Goal: Task Accomplishment & Management: Manage account settings

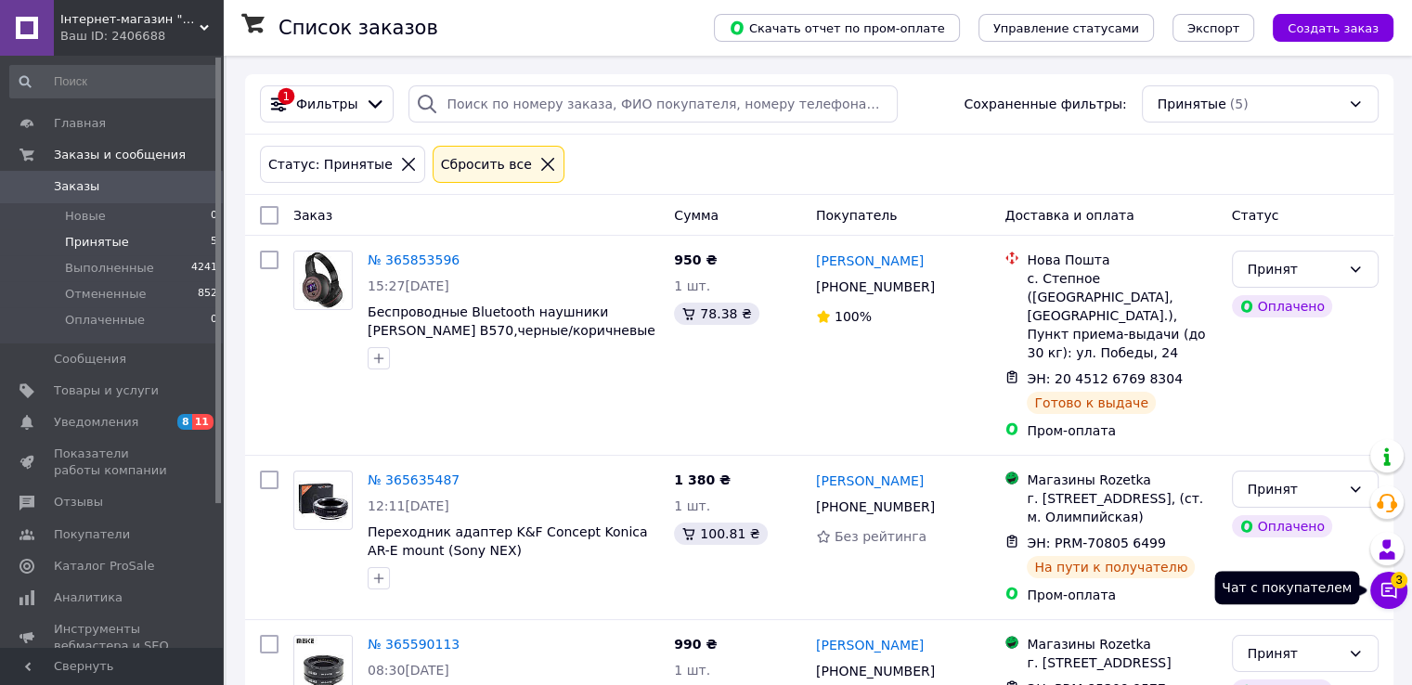
click at [1398, 588] on button "Чат с покупателем 3" at bounding box center [1388, 590] width 37 height 37
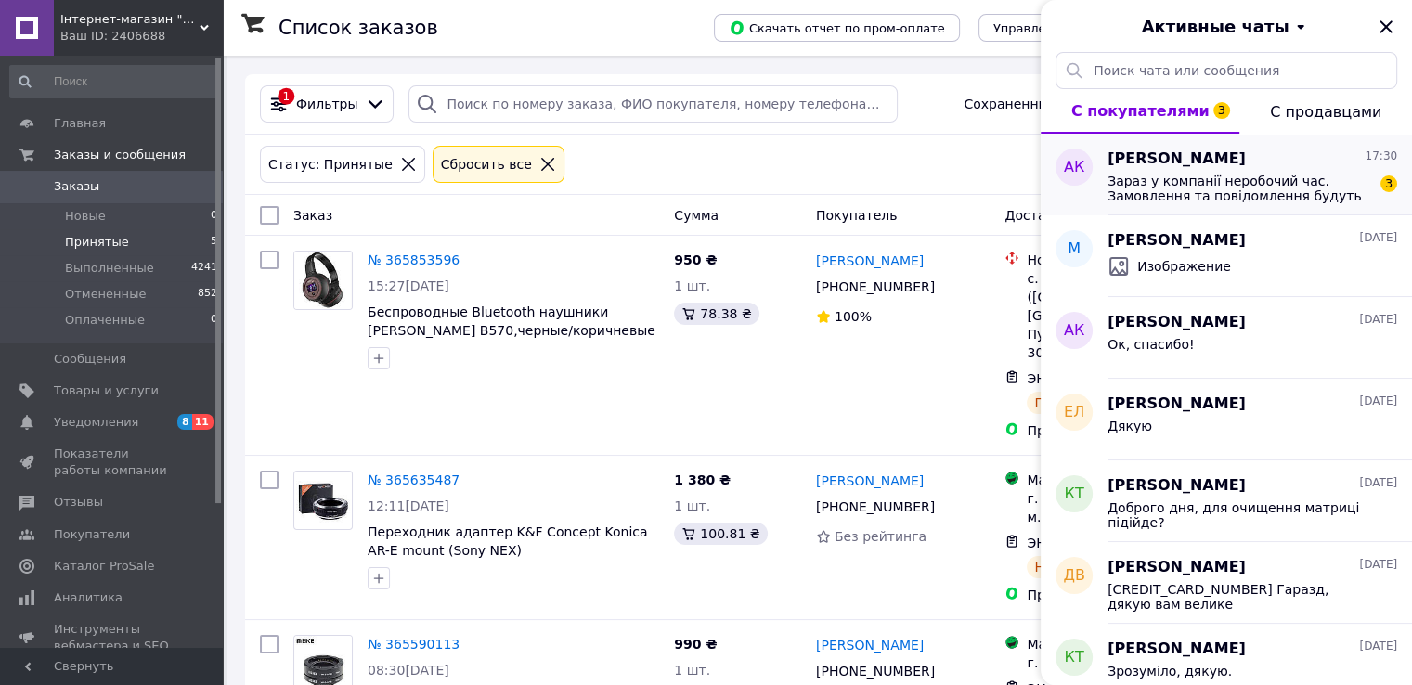
click at [1263, 203] on span "Зараз у компанії неробочий час. Замовлення та повідомлення будуть оброблені з 0…" at bounding box center [1240, 189] width 264 height 30
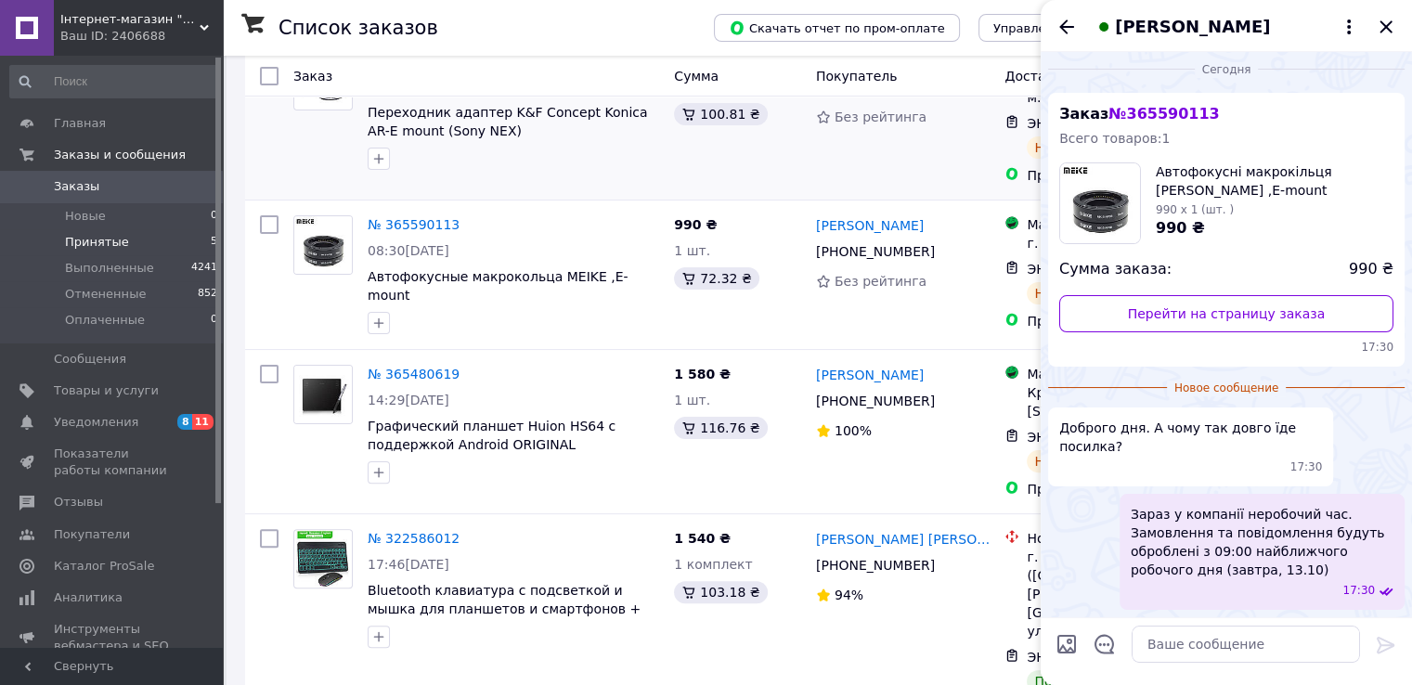
scroll to position [464, 0]
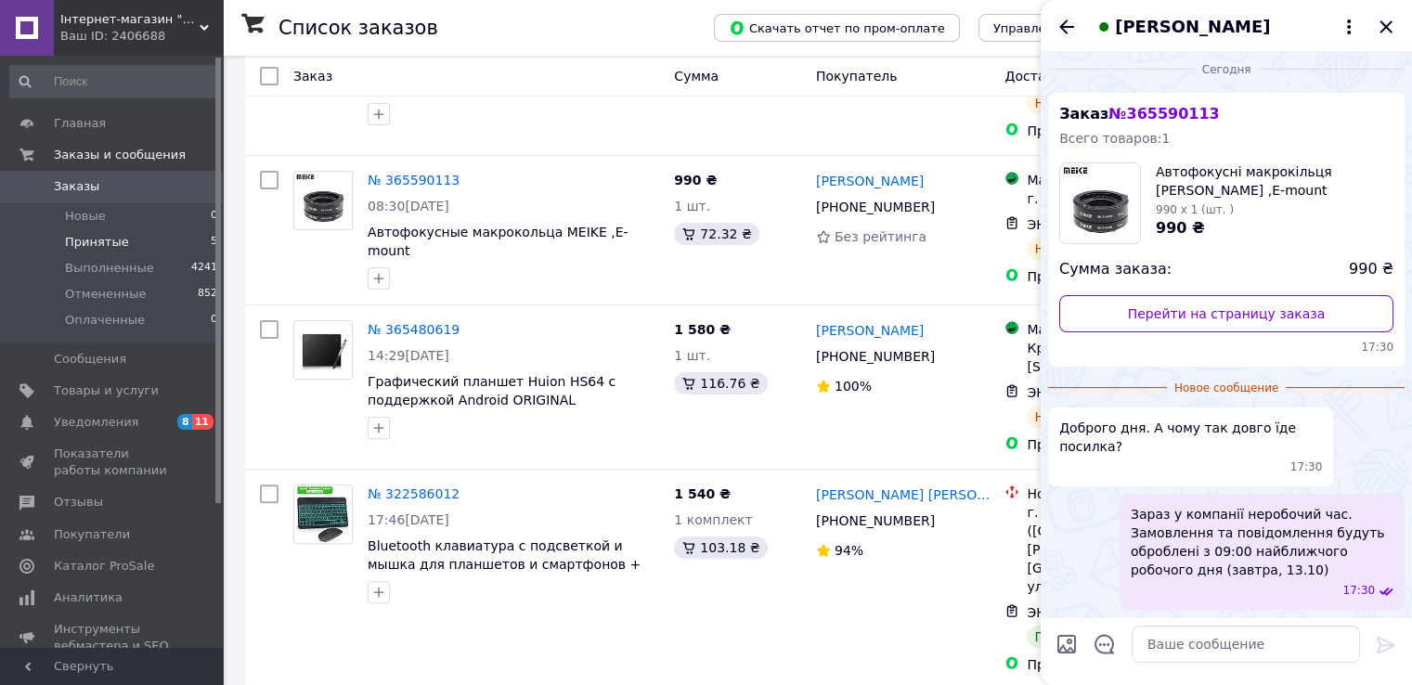
click at [1057, 34] on icon "Назад" at bounding box center [1067, 27] width 22 height 22
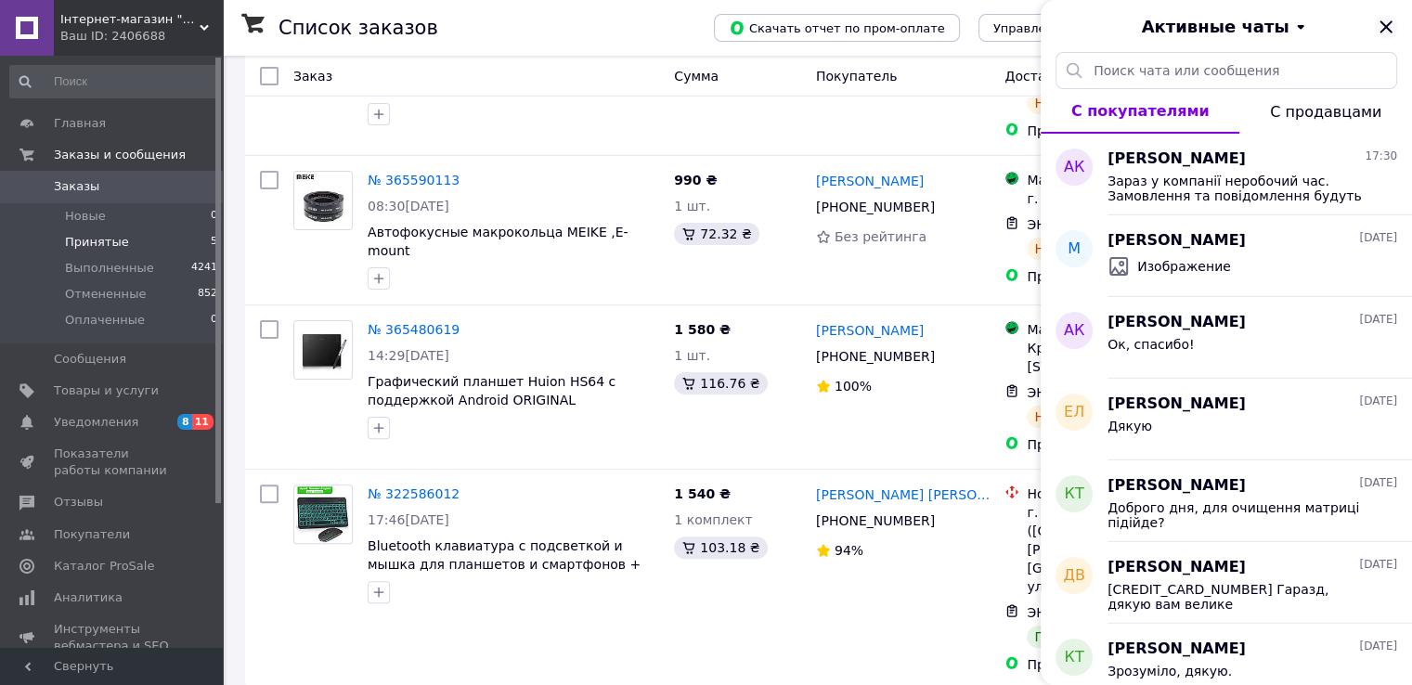
click at [1385, 31] on icon "Закрыть" at bounding box center [1386, 26] width 12 height 12
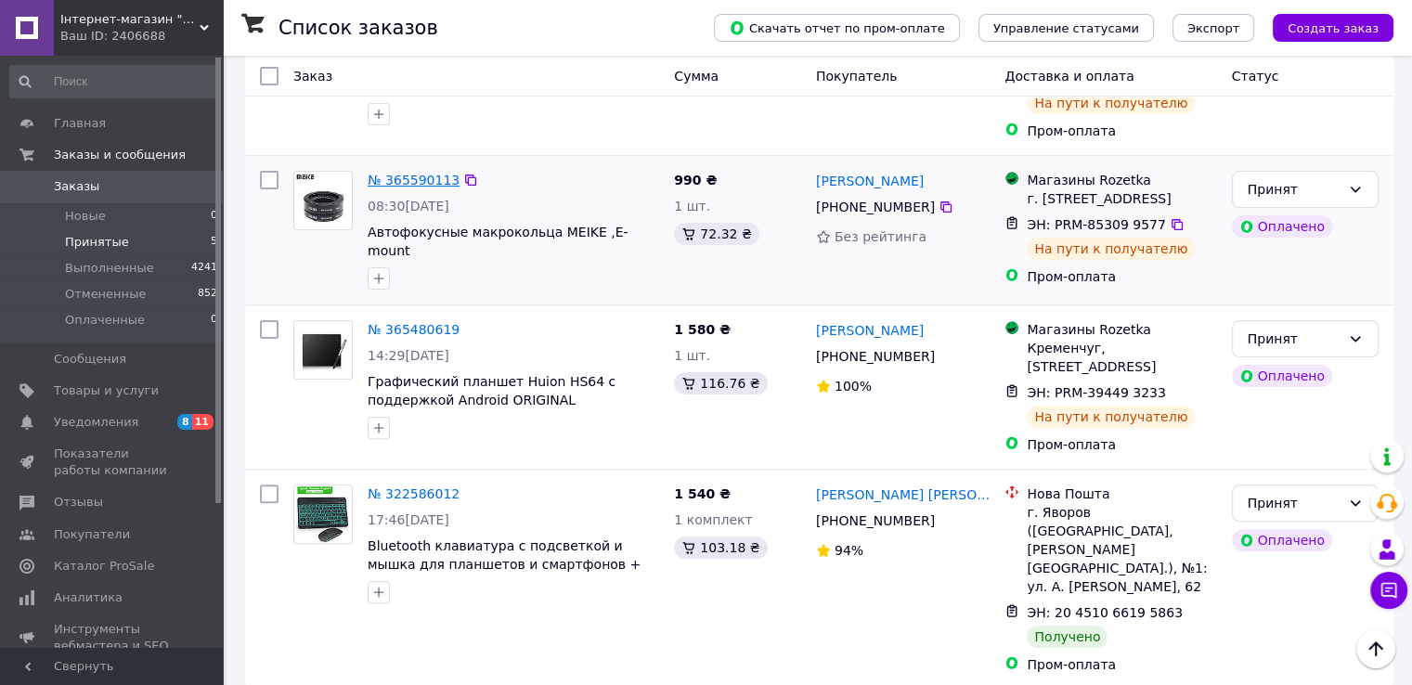
click at [411, 188] on link "№ 365590113" at bounding box center [414, 180] width 92 height 15
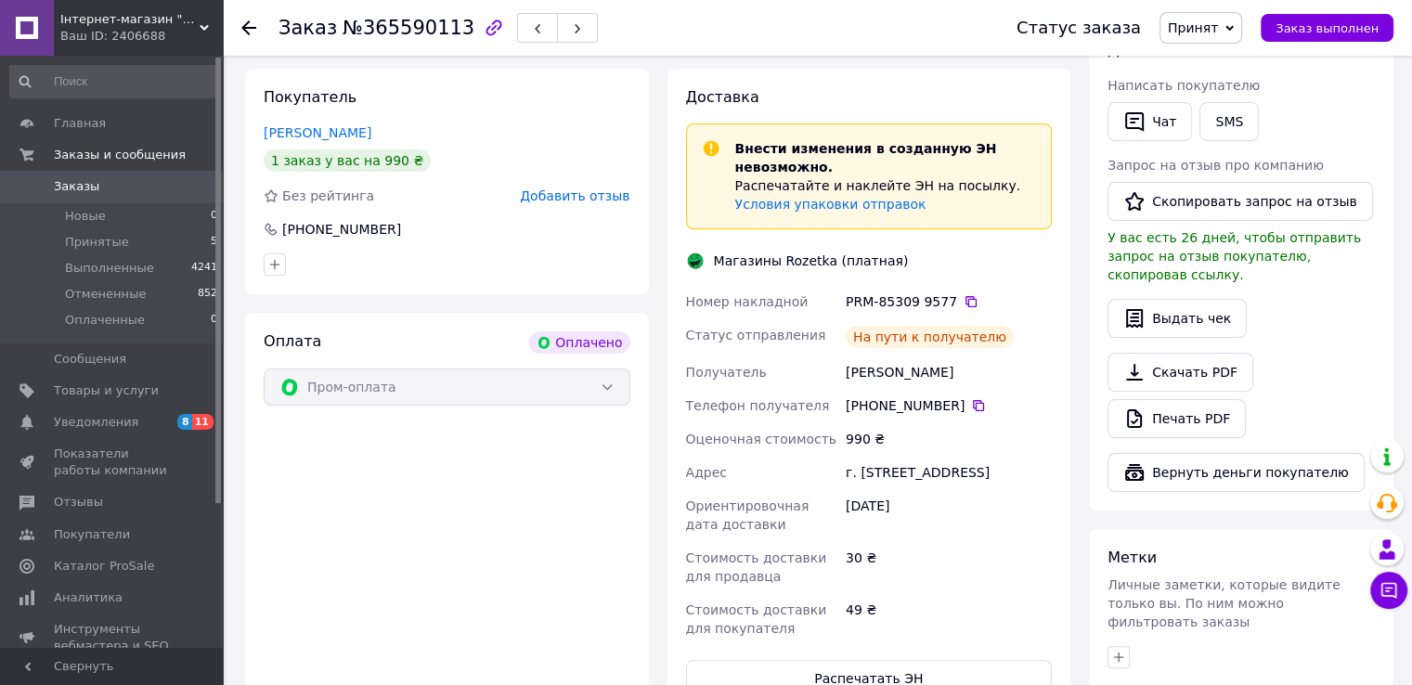
scroll to position [386, 0]
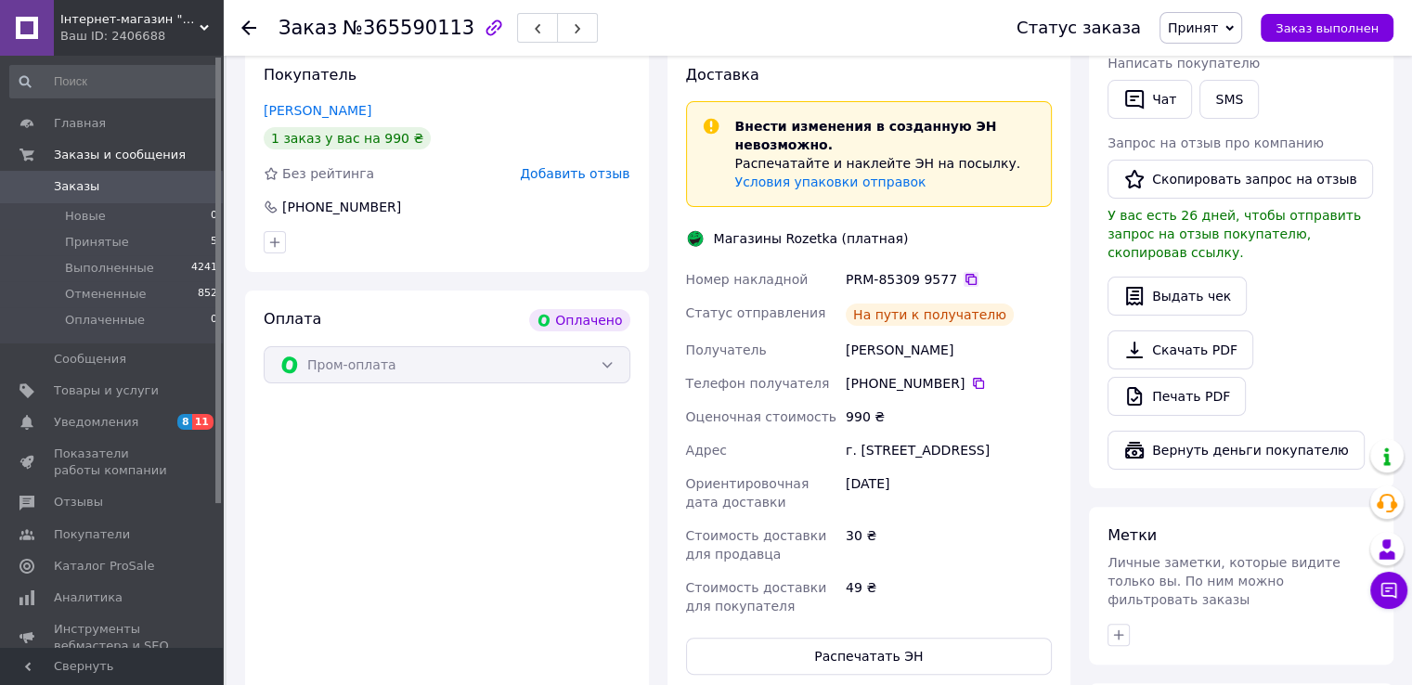
click at [978, 287] on icon at bounding box center [971, 279] width 15 height 15
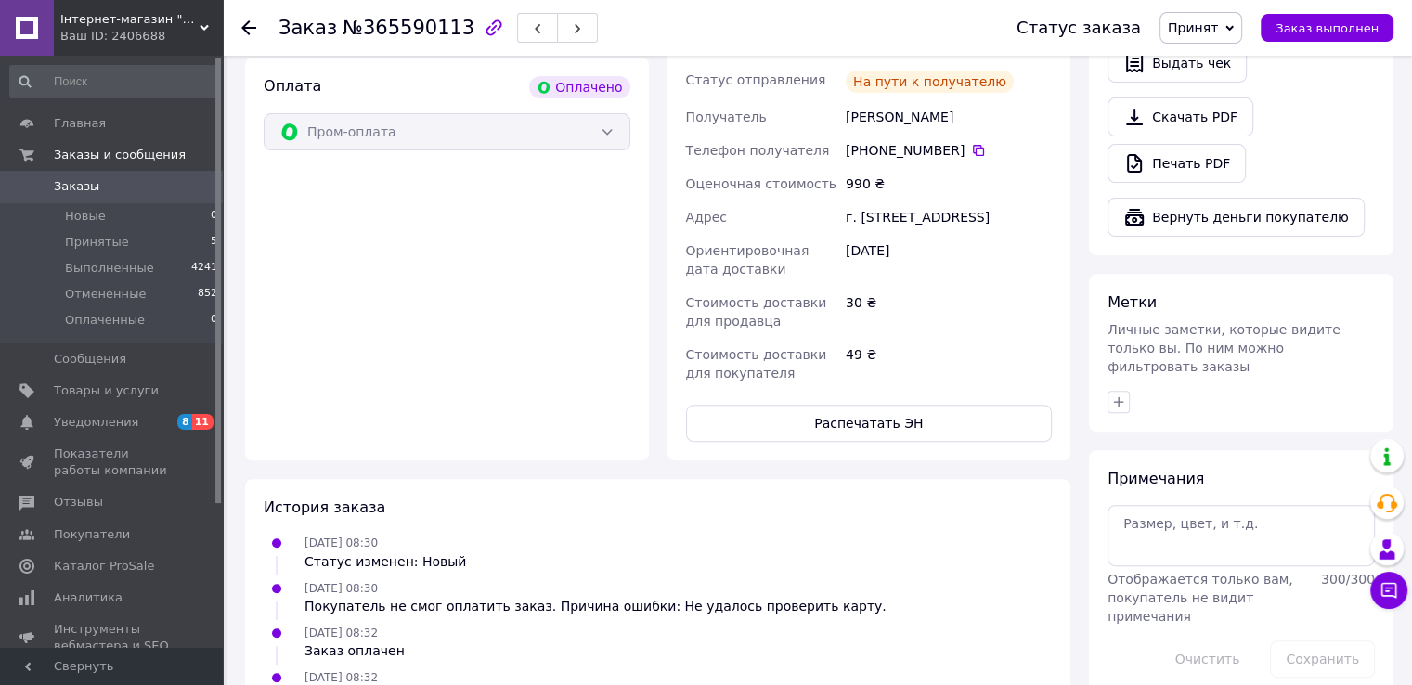
scroll to position [557, 0]
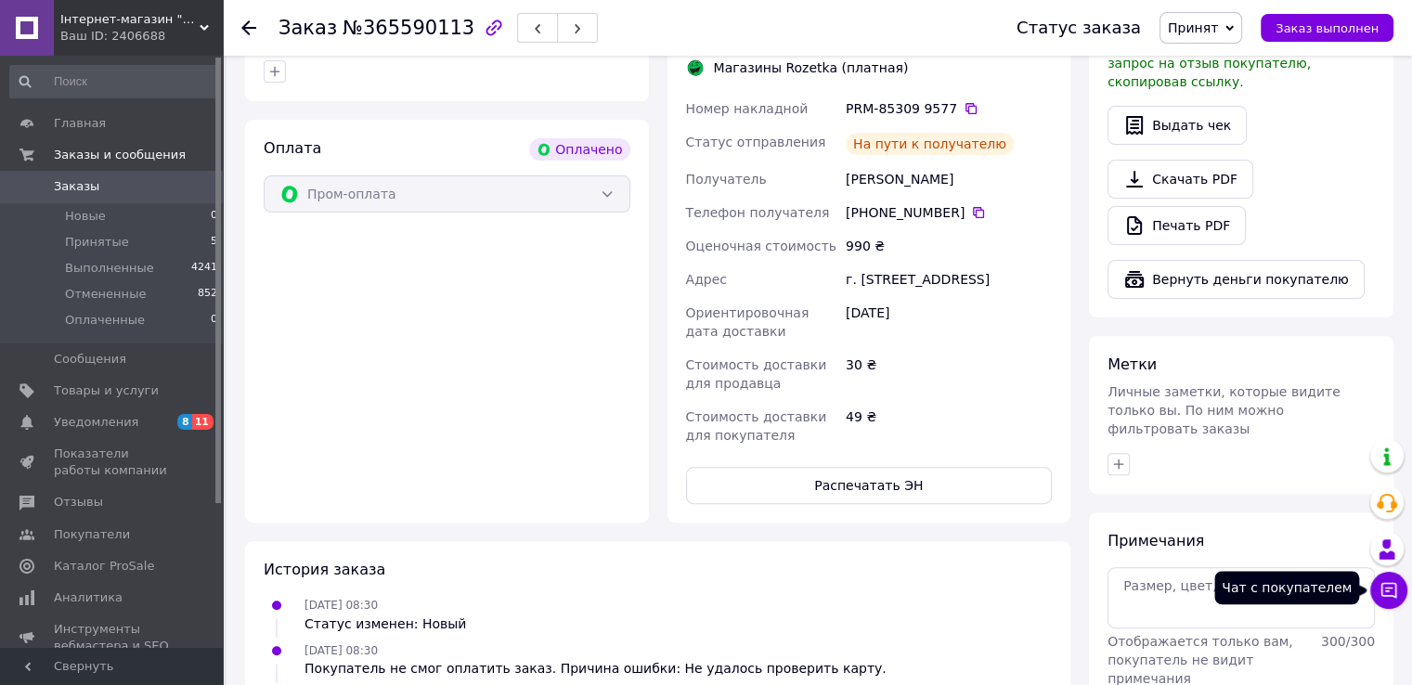
click at [1386, 590] on icon at bounding box center [1389, 591] width 16 height 16
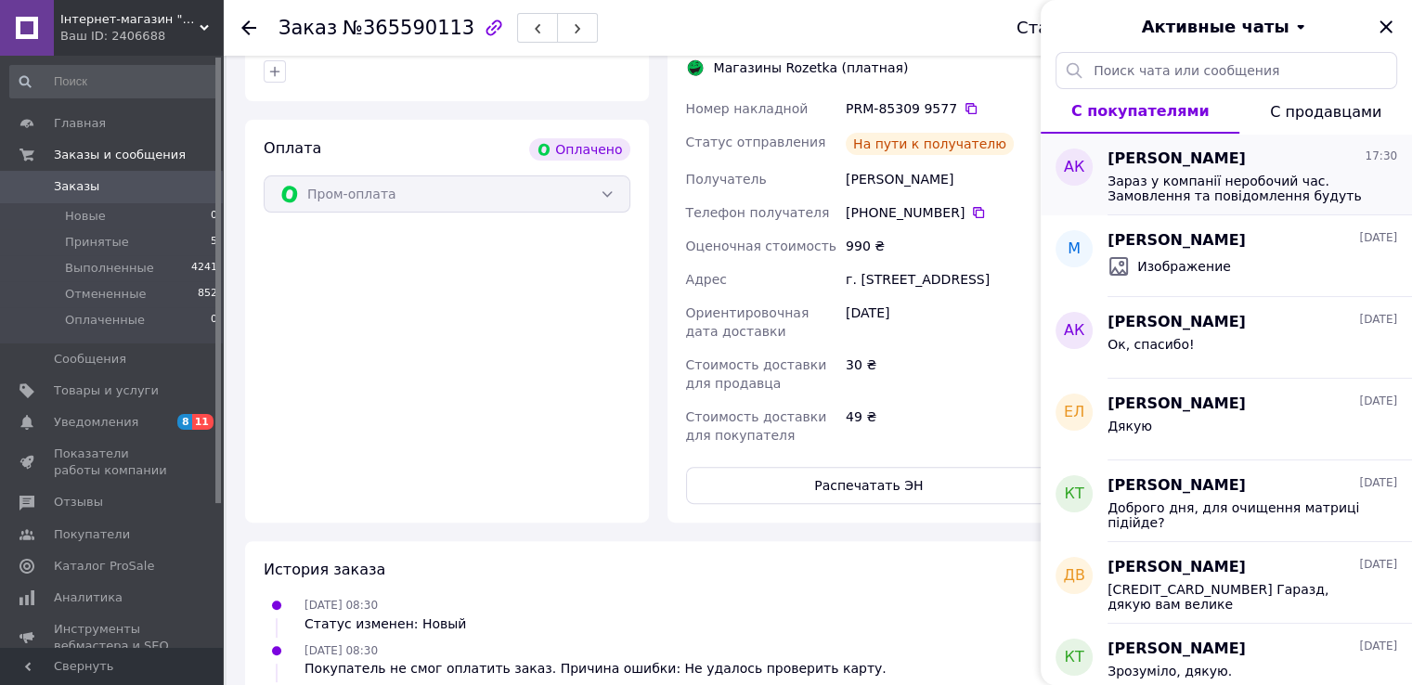
click at [1121, 186] on span "Зараз у компанії неробочий час. Замовлення та повідомлення будуть оброблені з 0…" at bounding box center [1240, 189] width 264 height 30
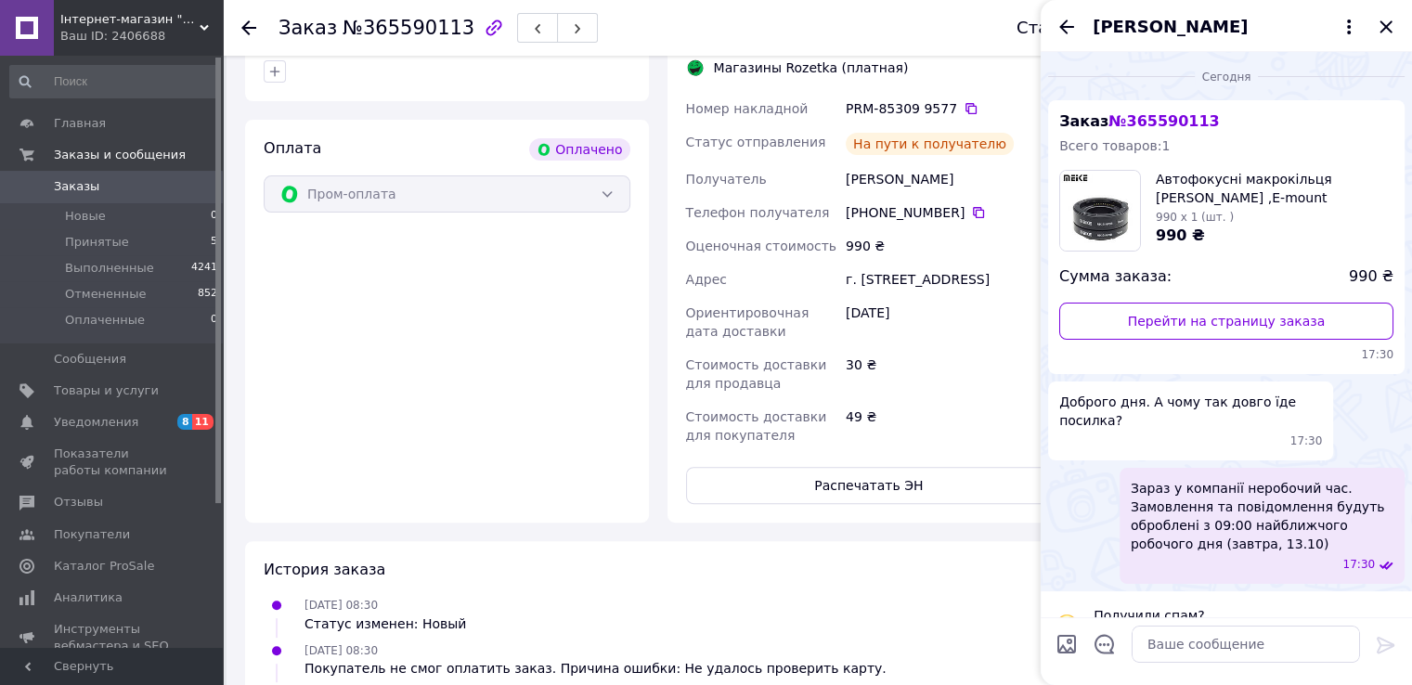
scroll to position [154, 0]
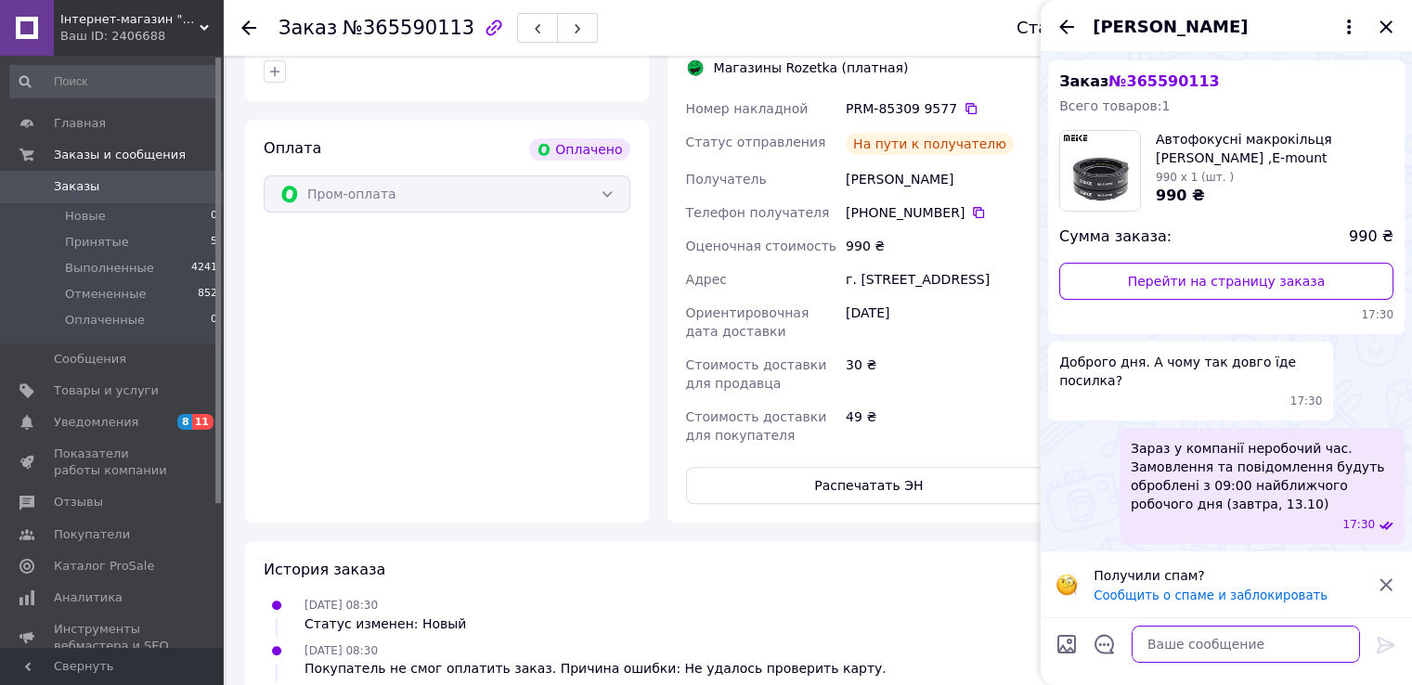
click at [1199, 653] on textarea at bounding box center [1246, 644] width 228 height 37
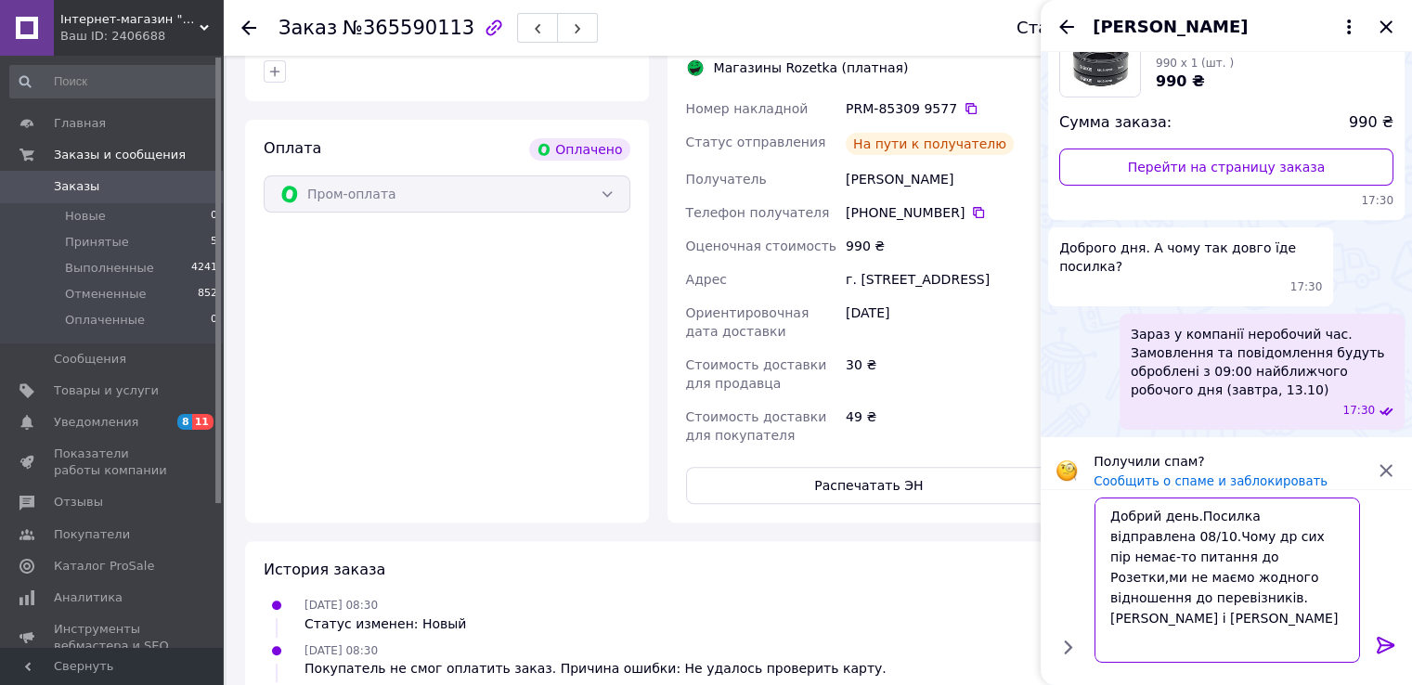
scroll to position [1, 0]
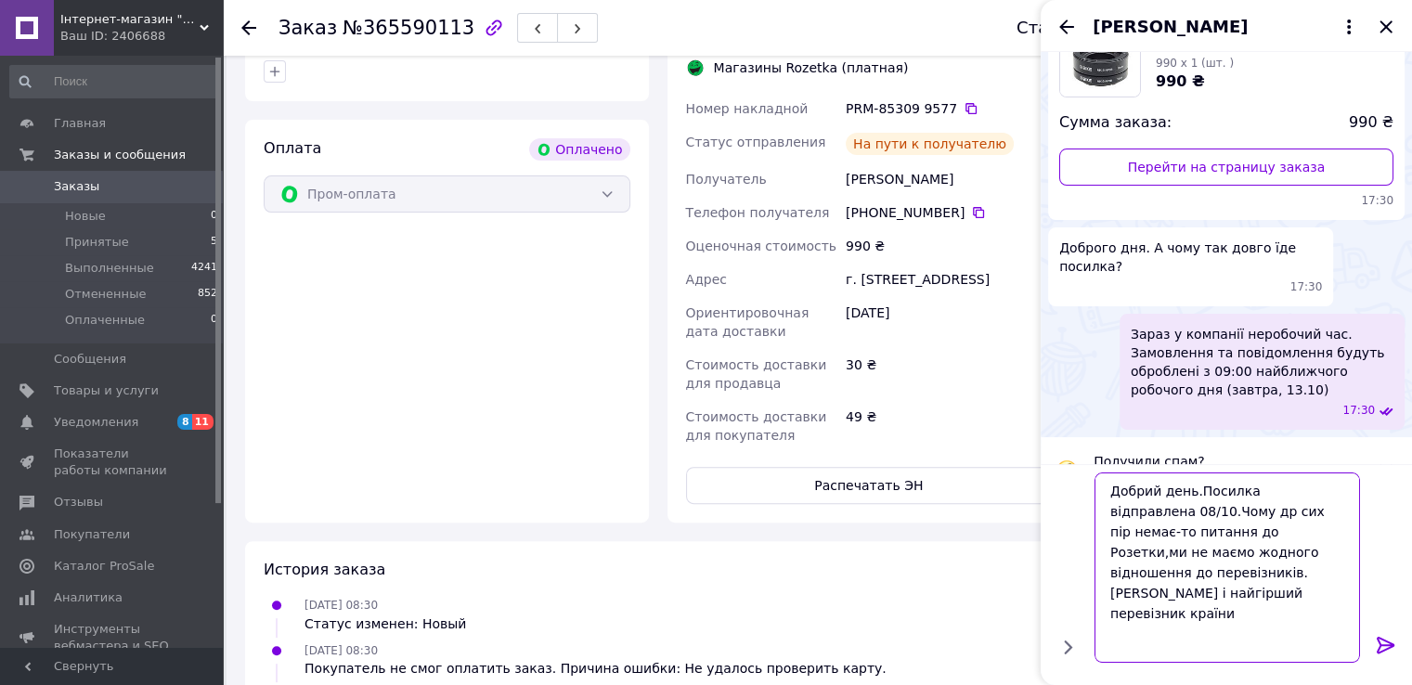
click at [1266, 617] on textarea "Добрий день.Посилка відправлена 08/10.Чому др сих пір немає-то питання до Розет…" at bounding box center [1228, 568] width 266 height 190
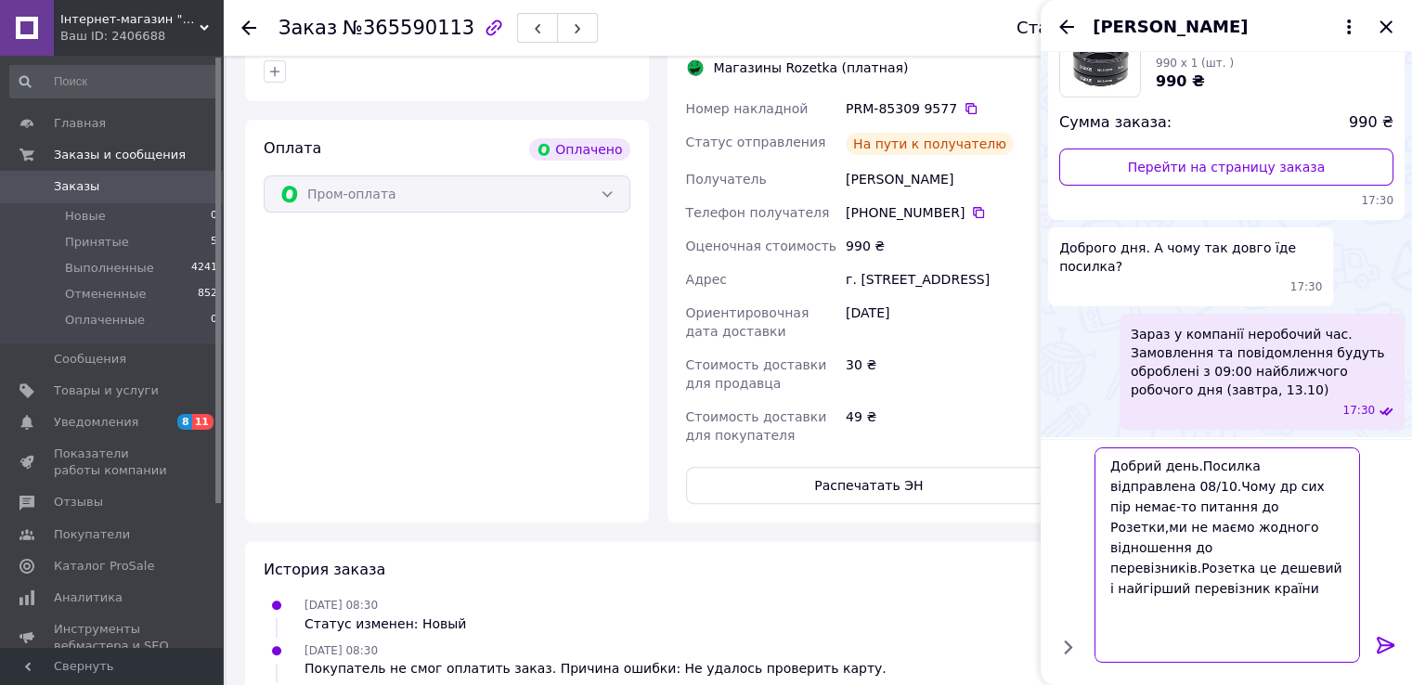
click at [1251, 651] on textarea "Добрий день.Посилка відправлена 08/10.Чому др сих пір немає-то питання до Розет…" at bounding box center [1228, 554] width 266 height 215
click at [1311, 495] on textarea "Добрий день.Посилка відправлена 08/10.Чому др сих пір немає-то питання до Розет…" at bounding box center [1228, 554] width 266 height 215
click at [1274, 630] on textarea "Добрий день.Посилка відправлена 08/10.Чому до сих пір немає-то питання до Розет…" at bounding box center [1228, 554] width 266 height 215
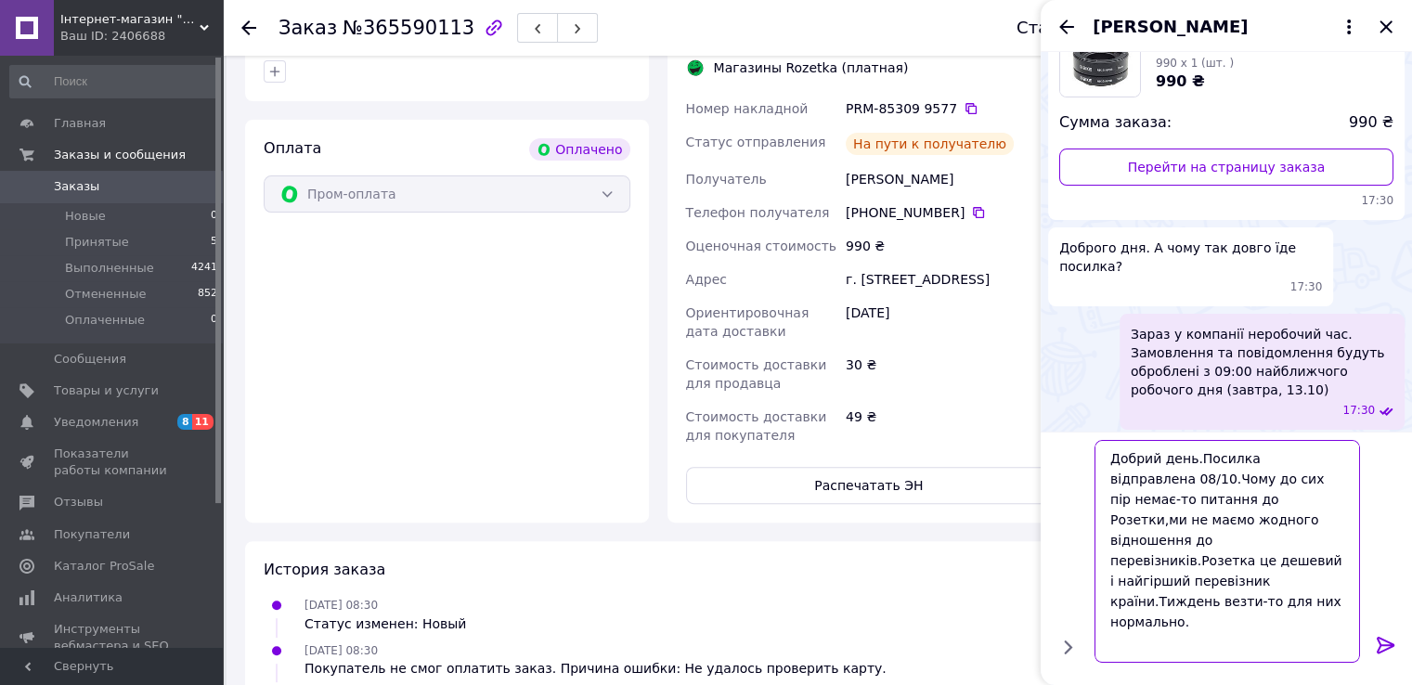
drag, startPoint x: 1250, startPoint y: 620, endPoint x: 1308, endPoint y: 633, distance: 59.0
click at [1327, 647] on textarea "Добрий день.Посилка відправлена 08/10.Чому до сих пір немає-то питання до Розет…" at bounding box center [1228, 551] width 266 height 223
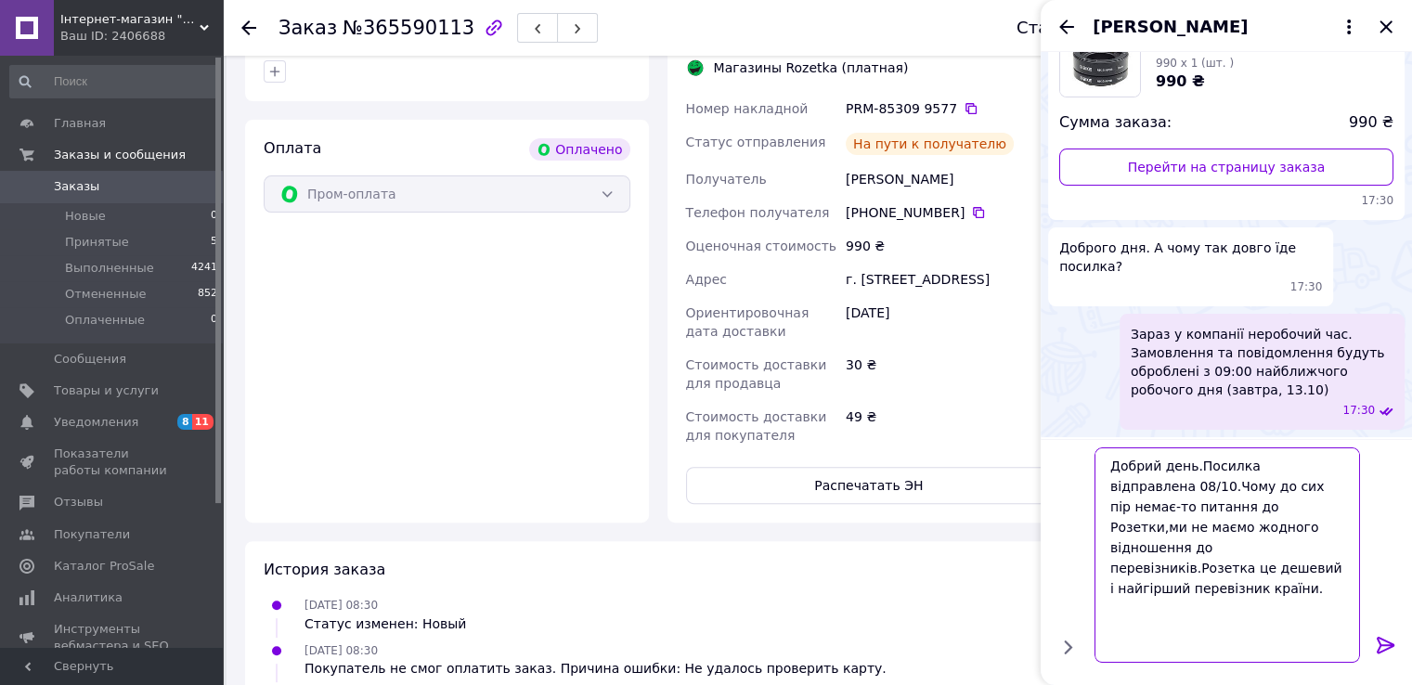
scroll to position [0, 0]
type textarea "Добрий день.Посилка відправлена 08/10.Чому до сих пір немає-то питання до Розет…"
click at [1388, 645] on icon at bounding box center [1386, 645] width 22 height 22
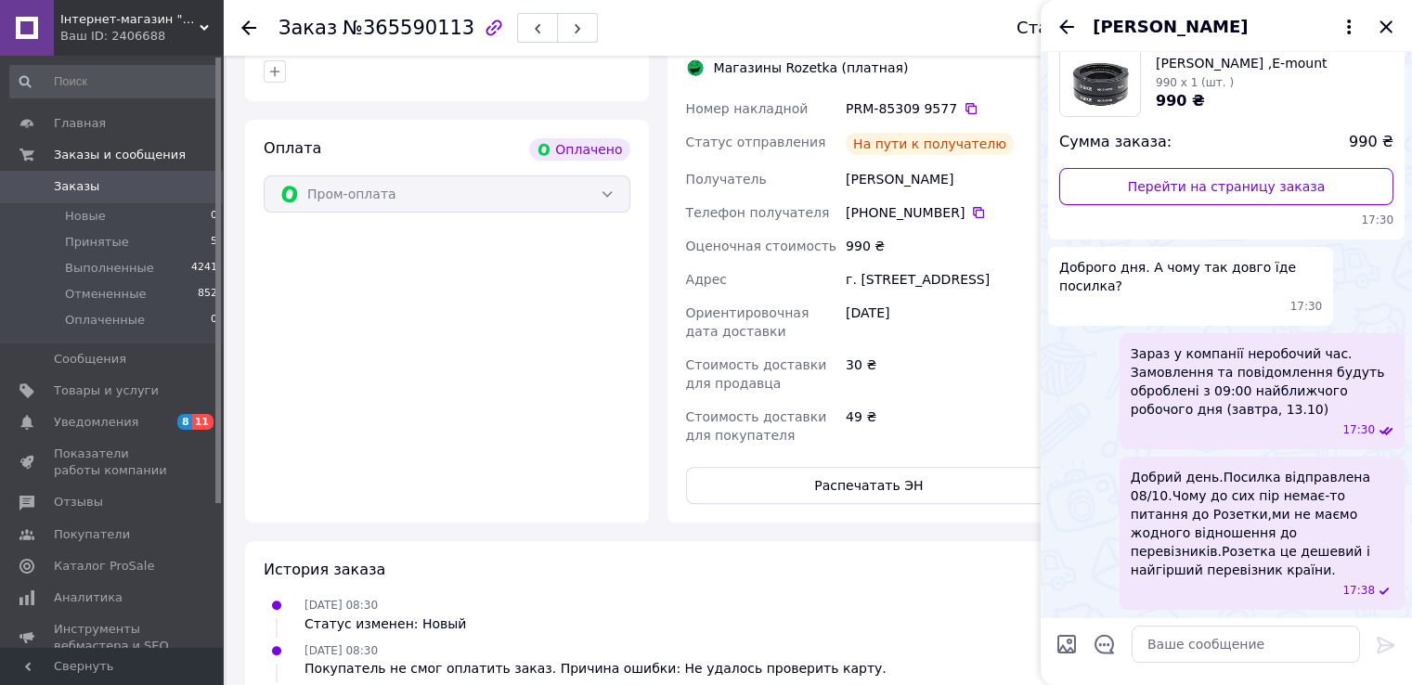
scroll to position [269, 0]
click at [1066, 645] on input "Загрузить файлы" at bounding box center [1067, 644] width 22 height 22
type input "C:\fakepath\роз1.JPG"
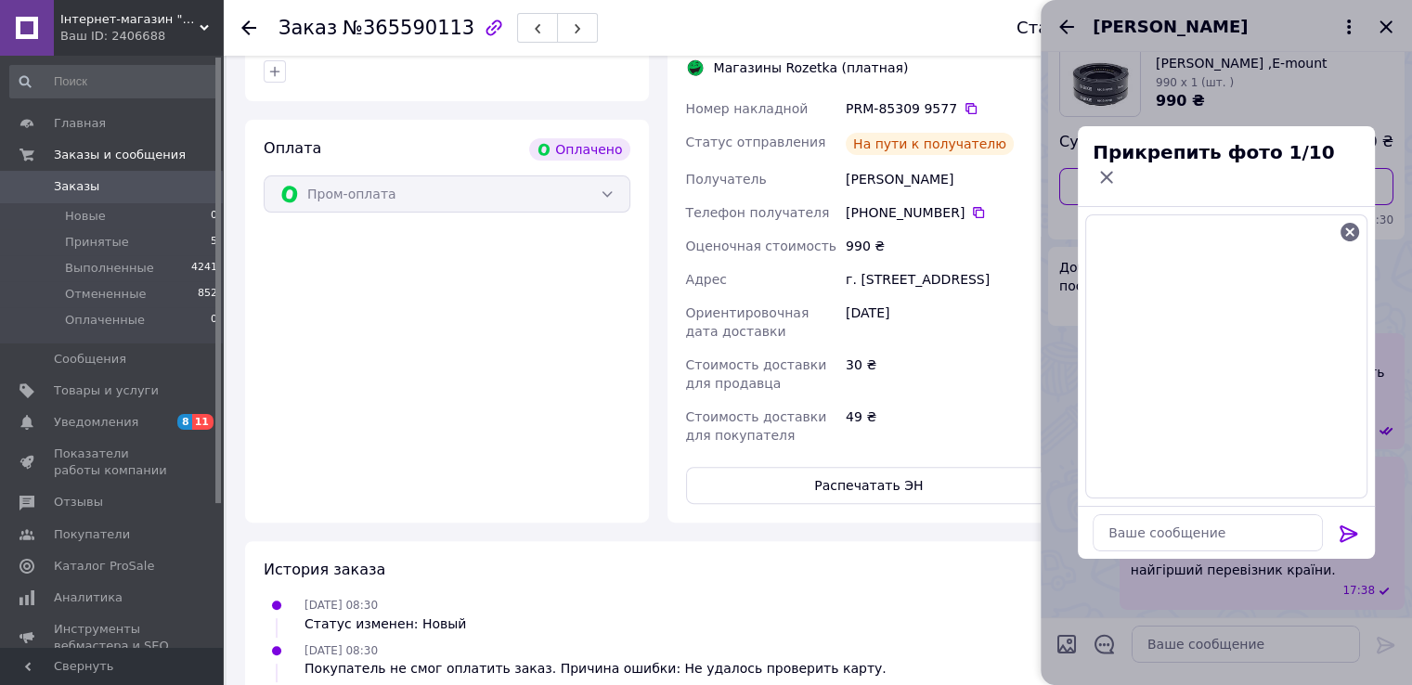
click at [1347, 536] on icon at bounding box center [1349, 533] width 18 height 17
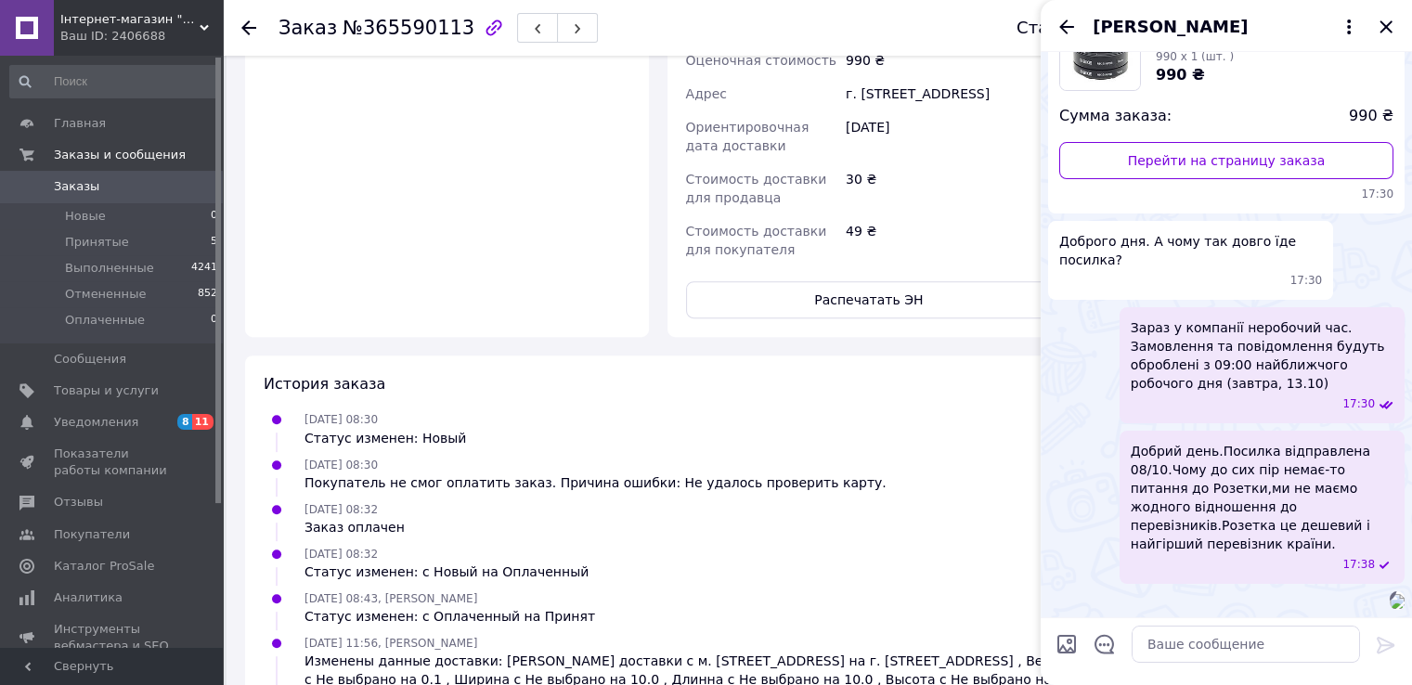
scroll to position [524, 0]
click at [1390, 594] on img at bounding box center [1397, 601] width 15 height 15
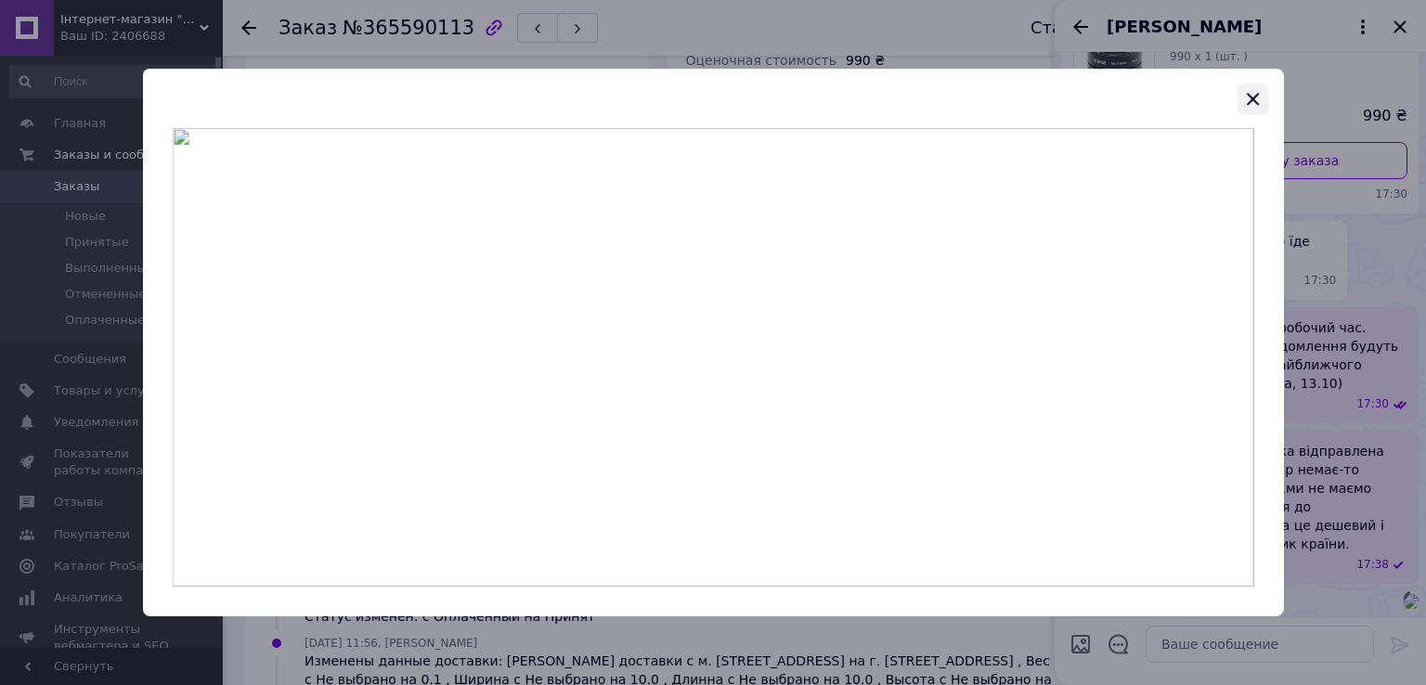
click at [1251, 99] on icon "button" at bounding box center [1253, 99] width 12 height 12
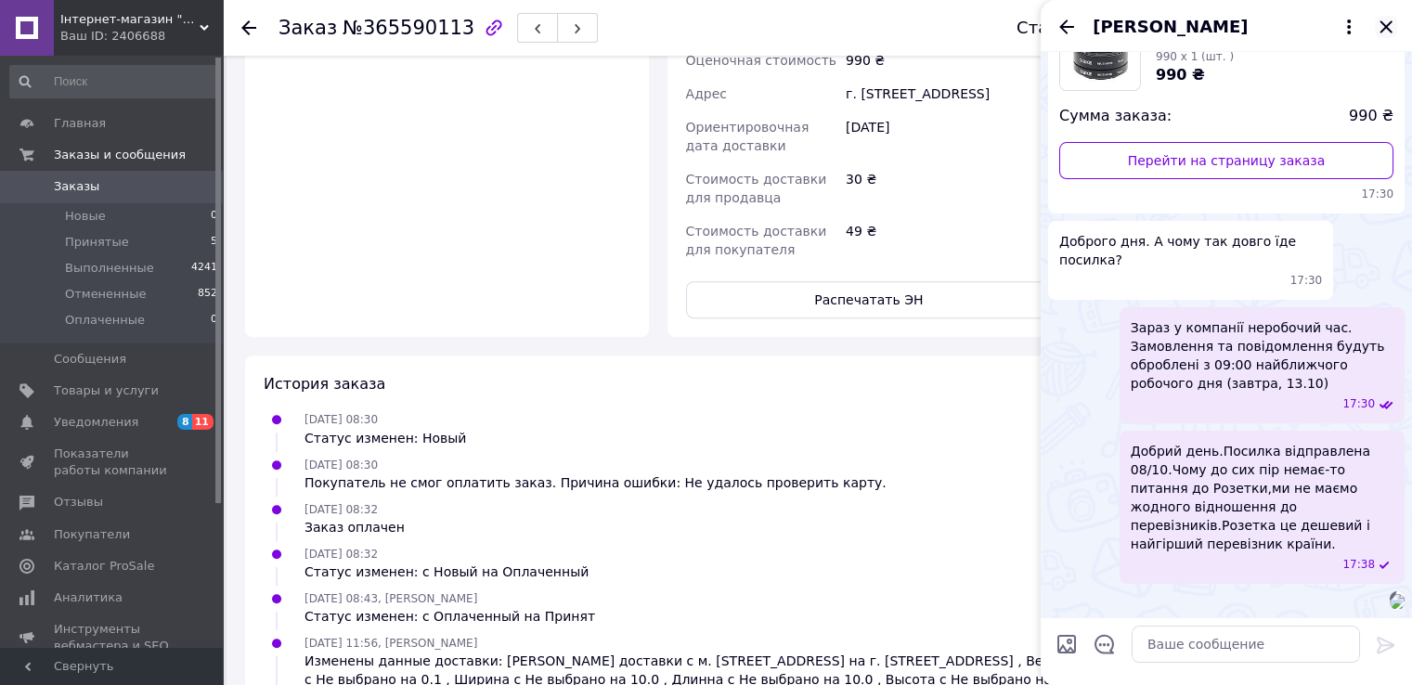
click at [1386, 27] on icon "Закрыть" at bounding box center [1386, 27] width 22 height 22
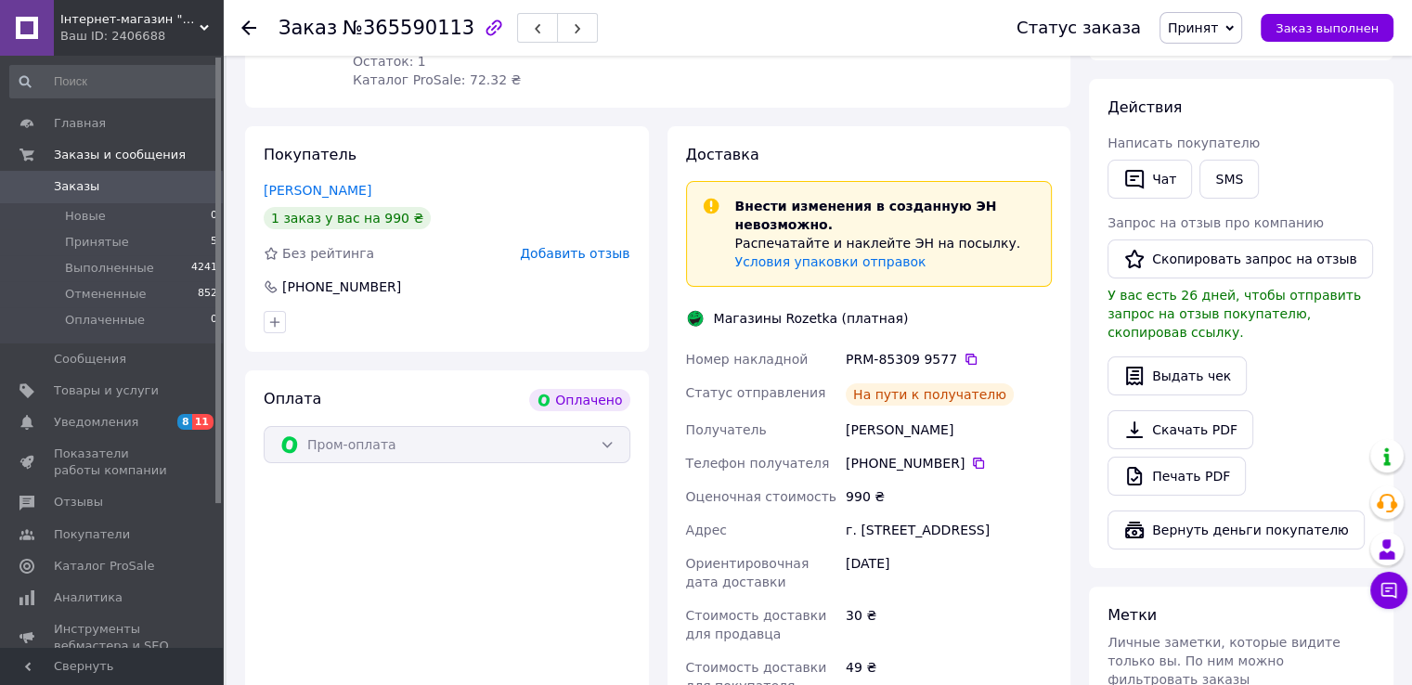
scroll to position [279, 0]
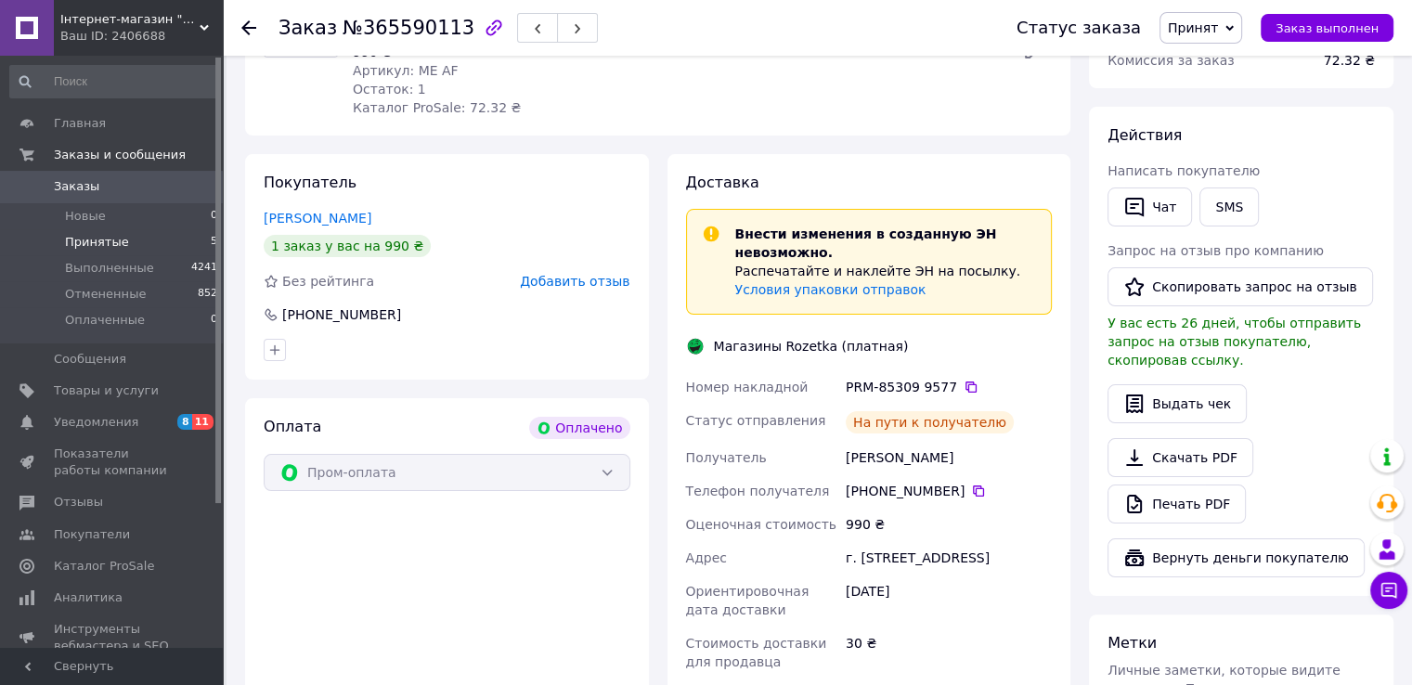
click at [78, 253] on li "Принятые 5" at bounding box center [114, 242] width 228 height 26
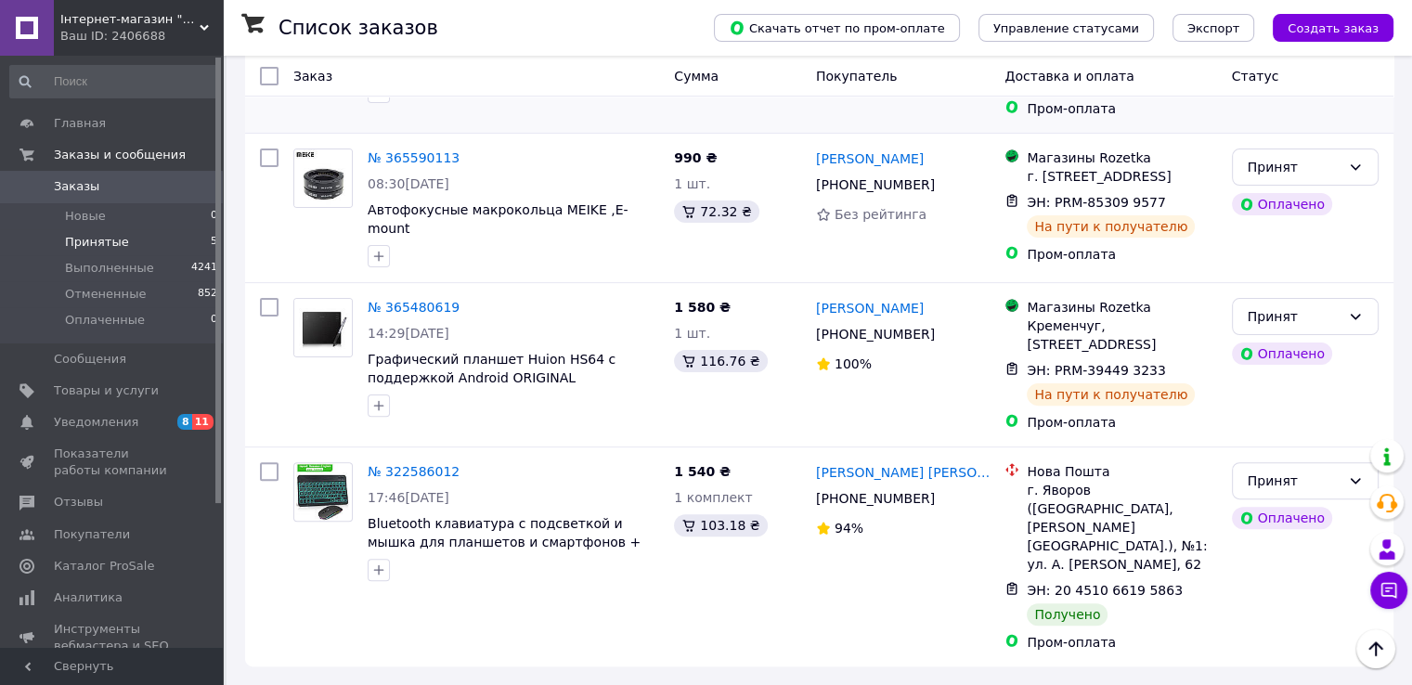
scroll to position [633, 0]
click at [97, 502] on span "Отзывы" at bounding box center [113, 502] width 118 height 17
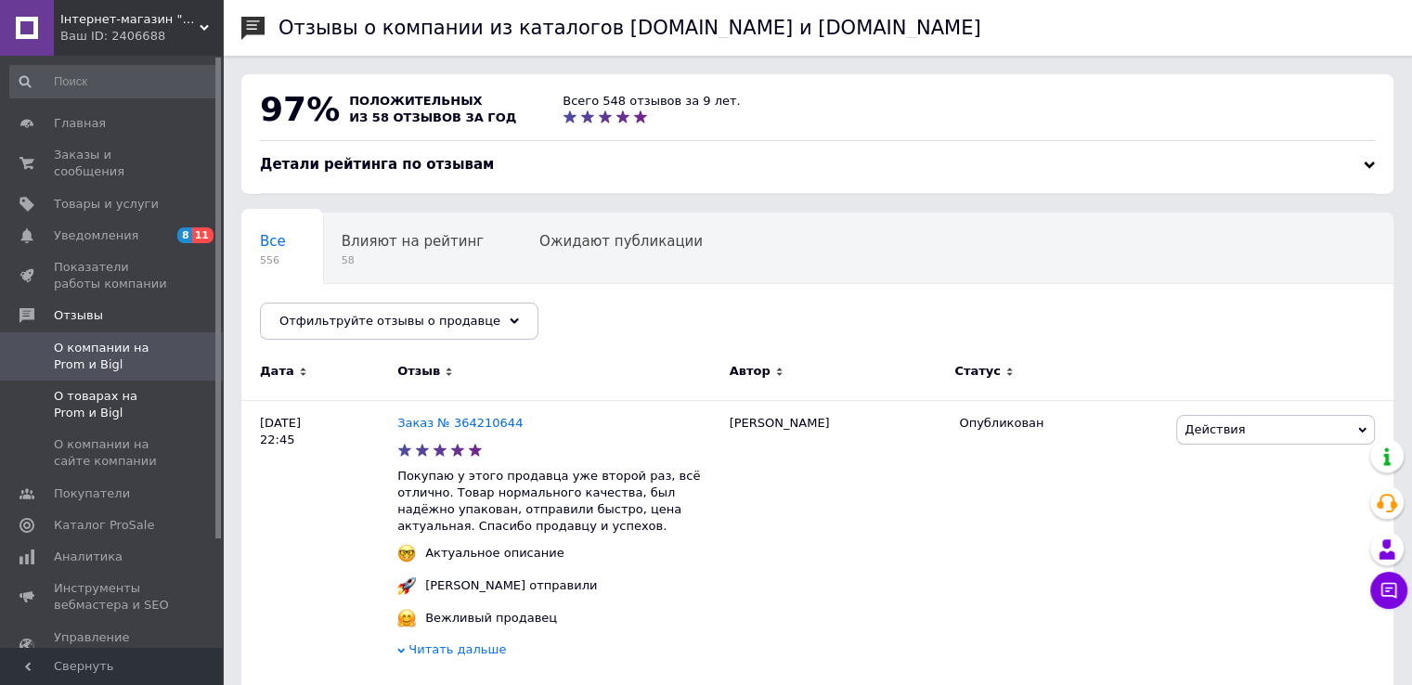
click at [139, 388] on span "О товарах на Prom и Bigl" at bounding box center [113, 404] width 118 height 33
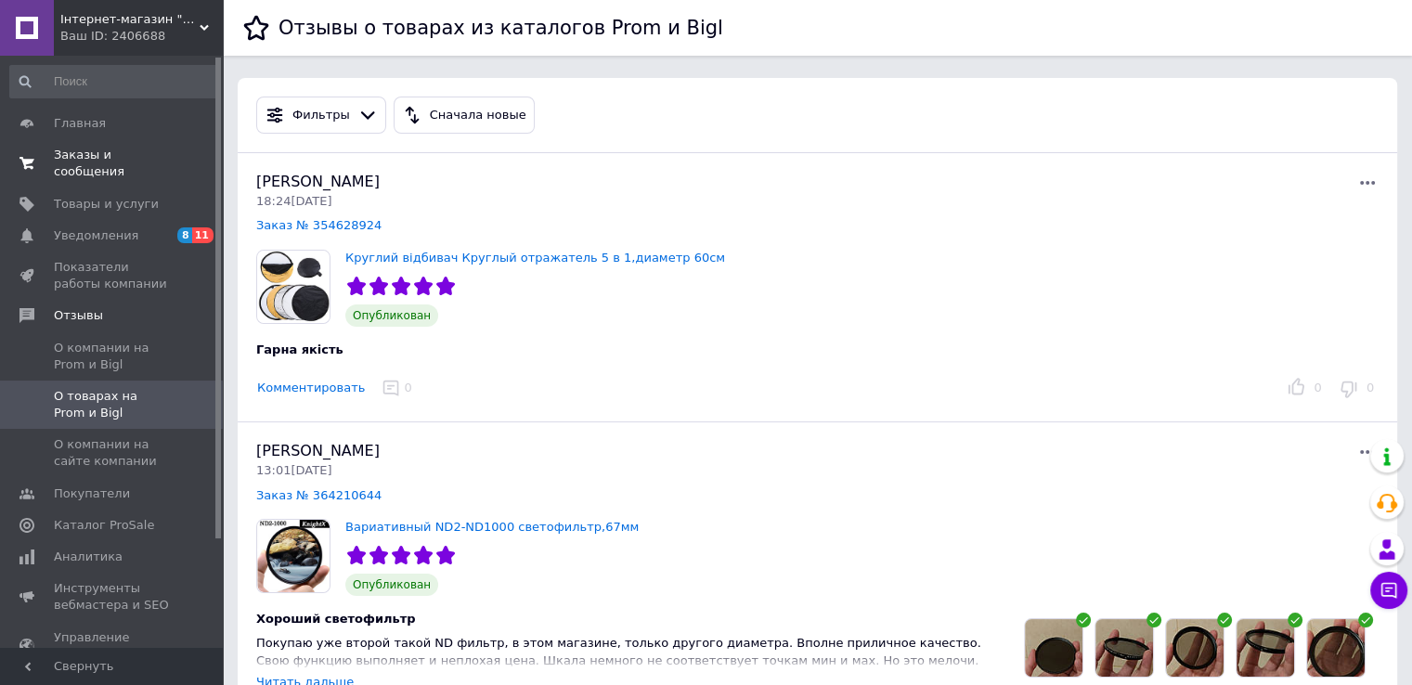
click at [112, 157] on span "Заказы и сообщения" at bounding box center [113, 163] width 118 height 33
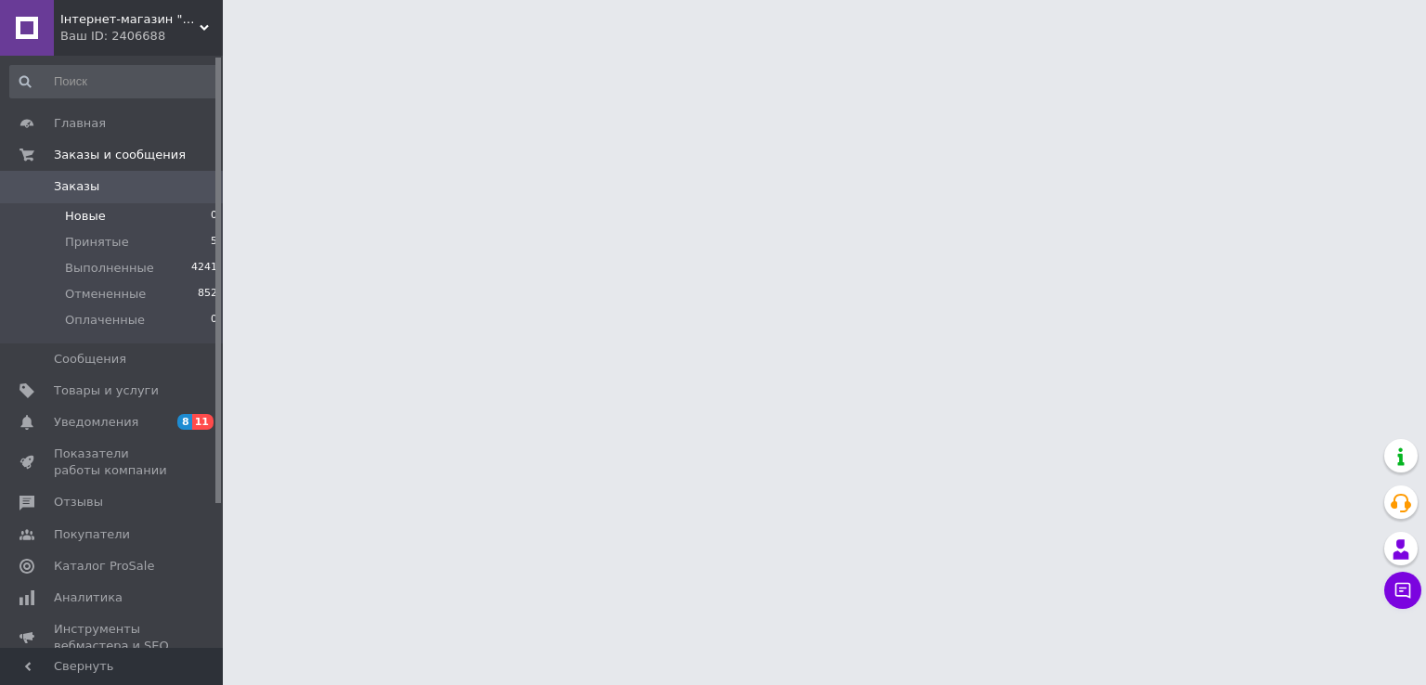
click at [97, 218] on span "Новые" at bounding box center [85, 216] width 41 height 17
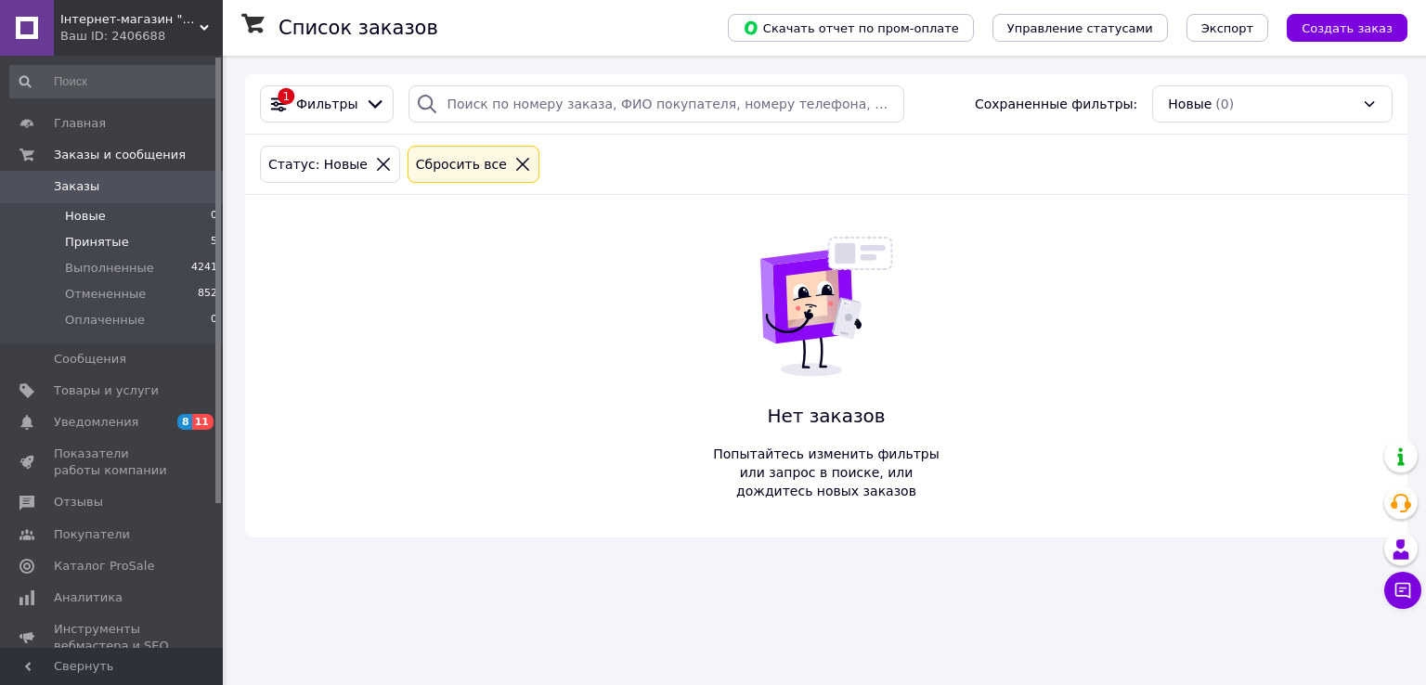
click at [104, 244] on span "Принятые" at bounding box center [97, 242] width 64 height 17
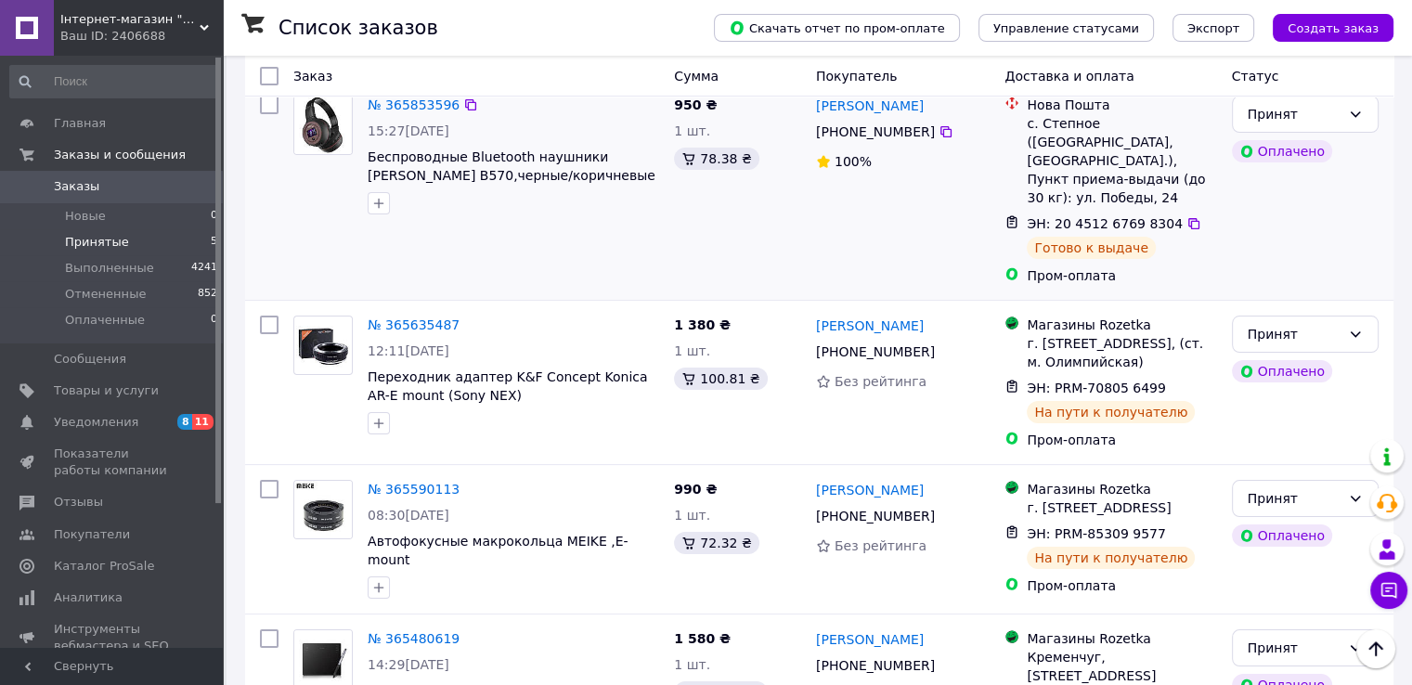
scroll to position [279, 0]
